Goal: Task Accomplishment & Management: Complete application form

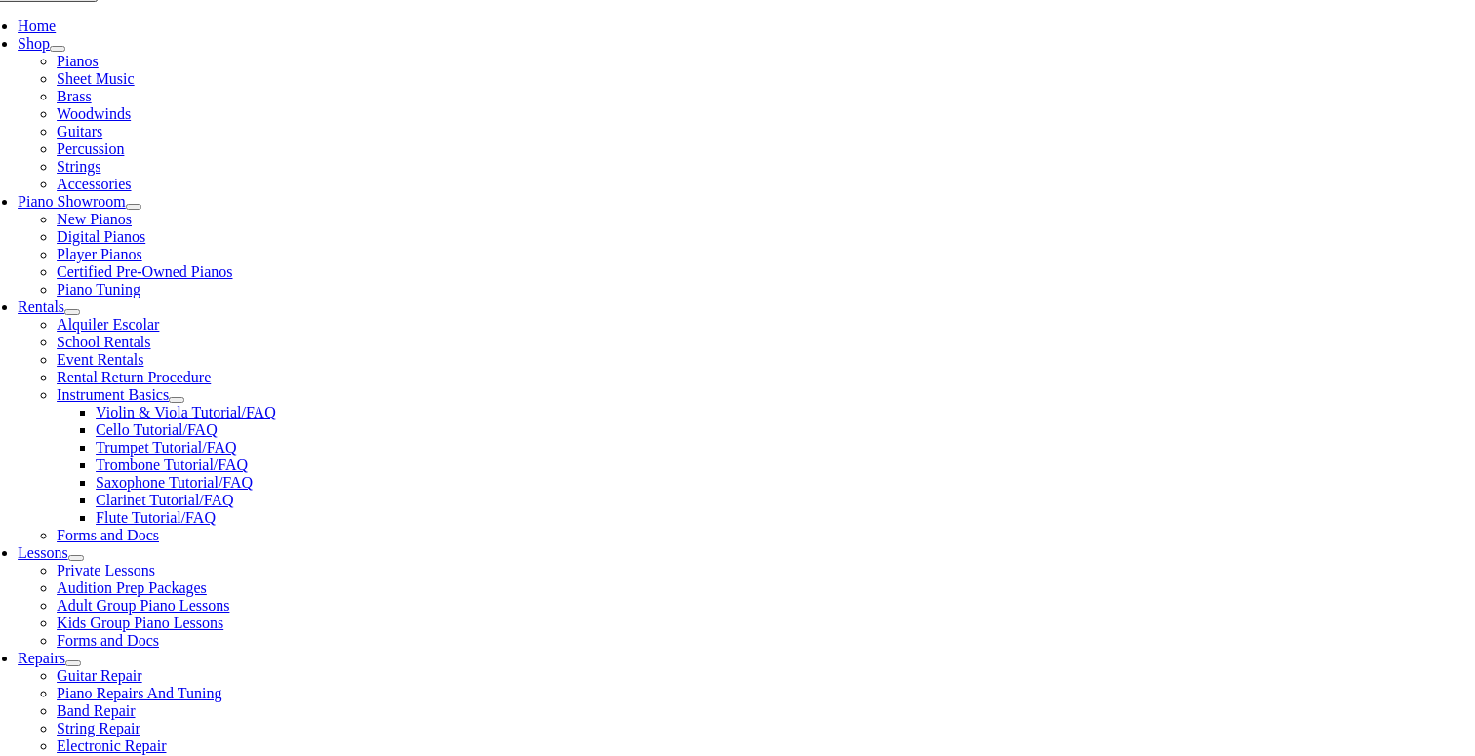
scroll to position [412, 0]
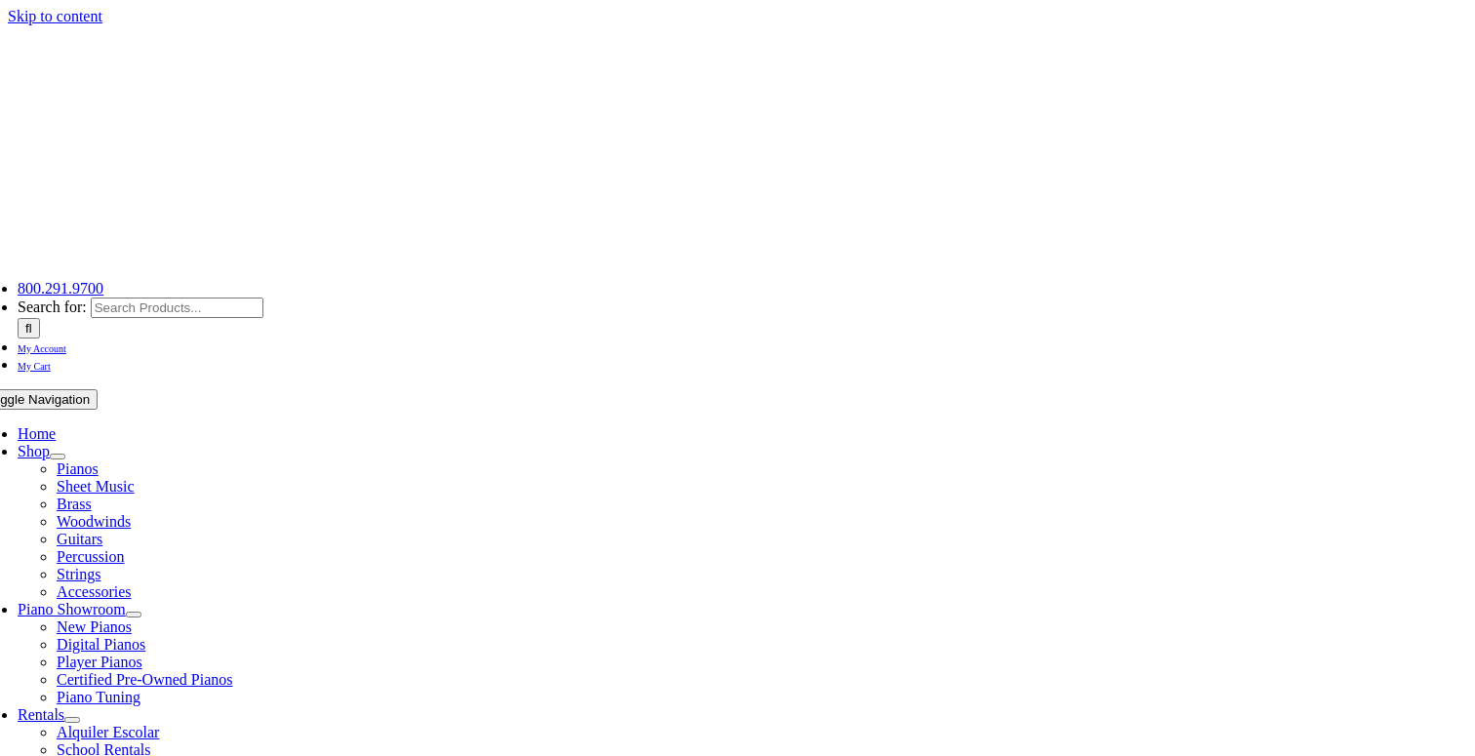
click at [150, 741] on span "School Rentals" at bounding box center [104, 749] width 94 height 17
